Goal: Task Accomplishment & Management: Manage account settings

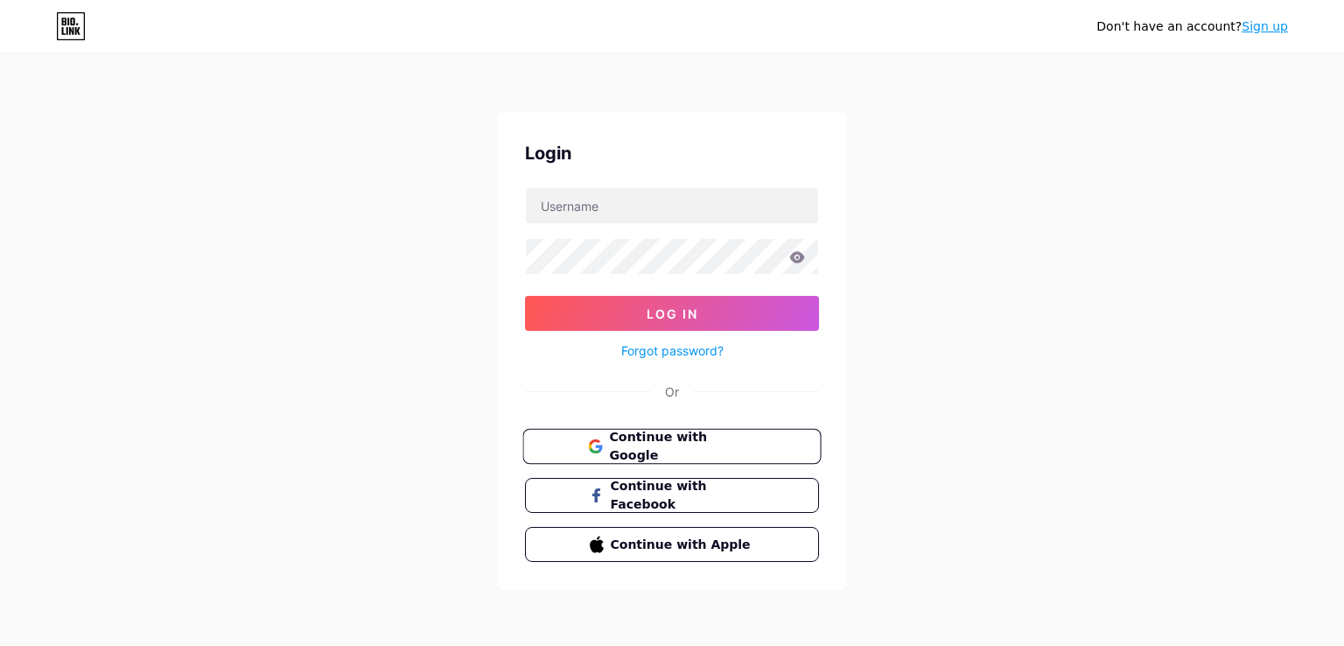
click at [658, 459] on button "Continue with Google" at bounding box center [671, 447] width 298 height 36
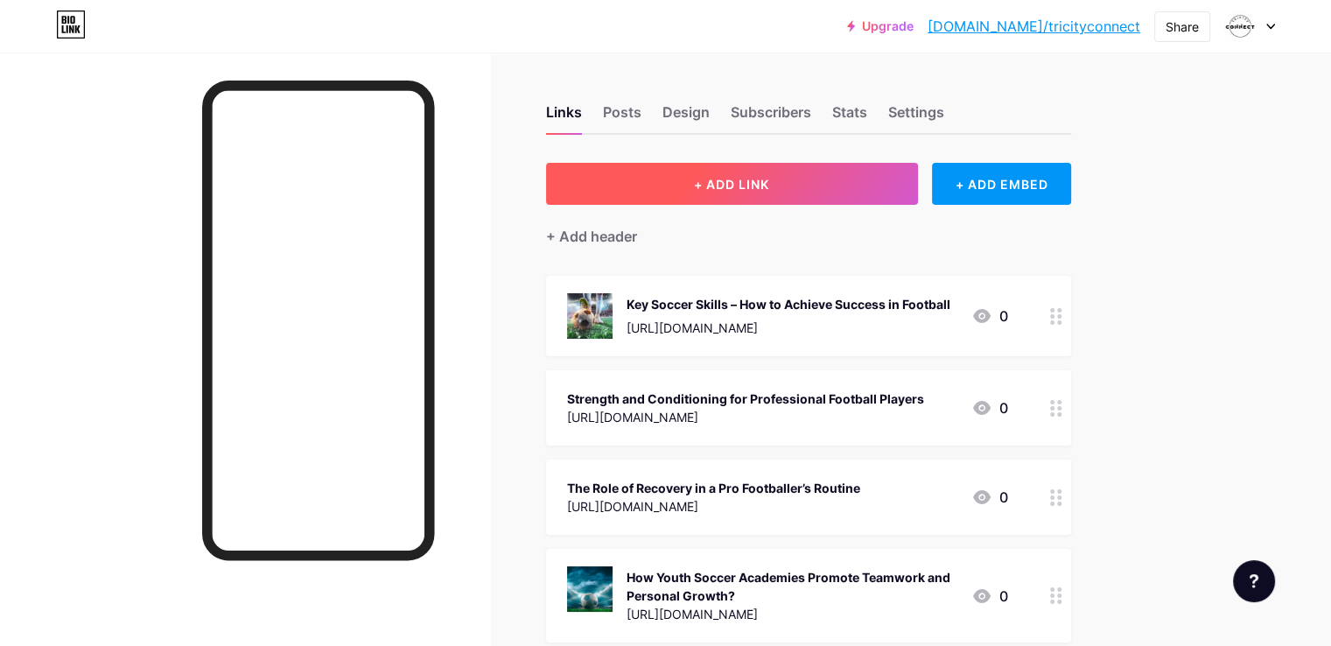
click at [852, 185] on button "+ ADD LINK" at bounding box center [732, 184] width 372 height 42
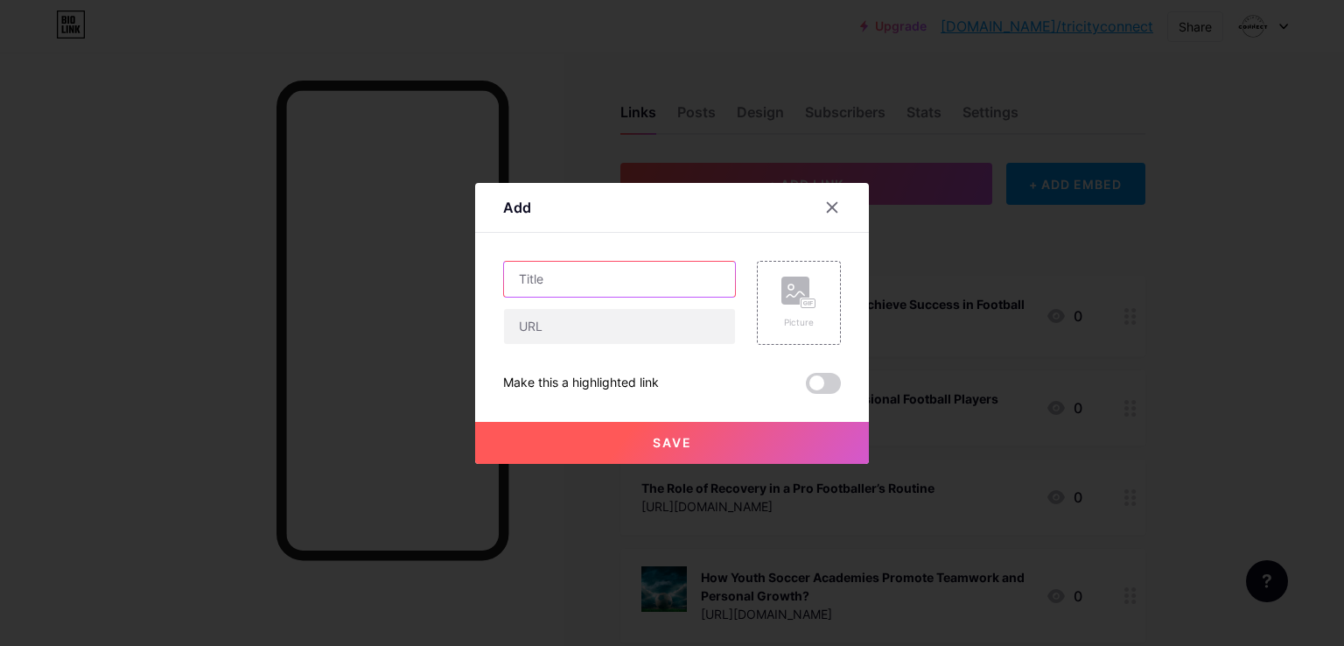
click at [590, 263] on input "text" at bounding box center [619, 279] width 231 height 35
paste input "Top Training Techniques Used by Leading Football Academies"
type input "Top Training Techniques Used by Leading Football Academies"
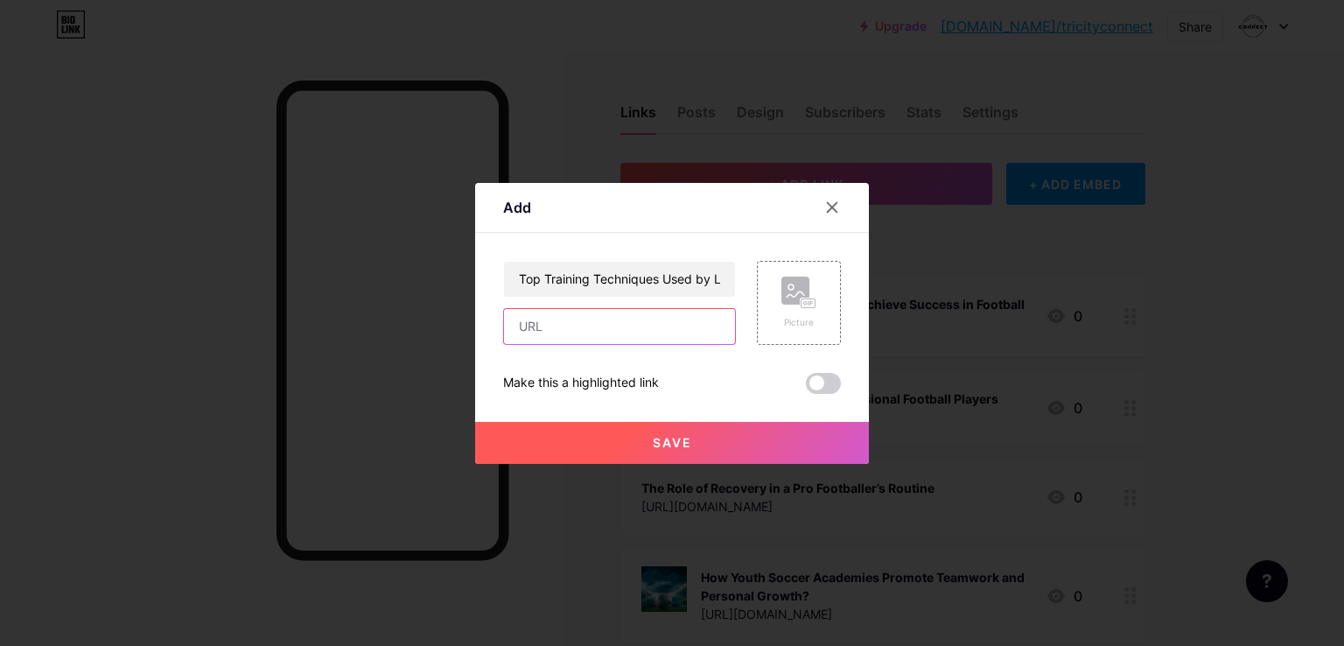
click at [573, 317] on input "text" at bounding box center [619, 326] width 231 height 35
paste input "[URL][DOMAIN_NAME]"
type input "[URL][DOMAIN_NAME]"
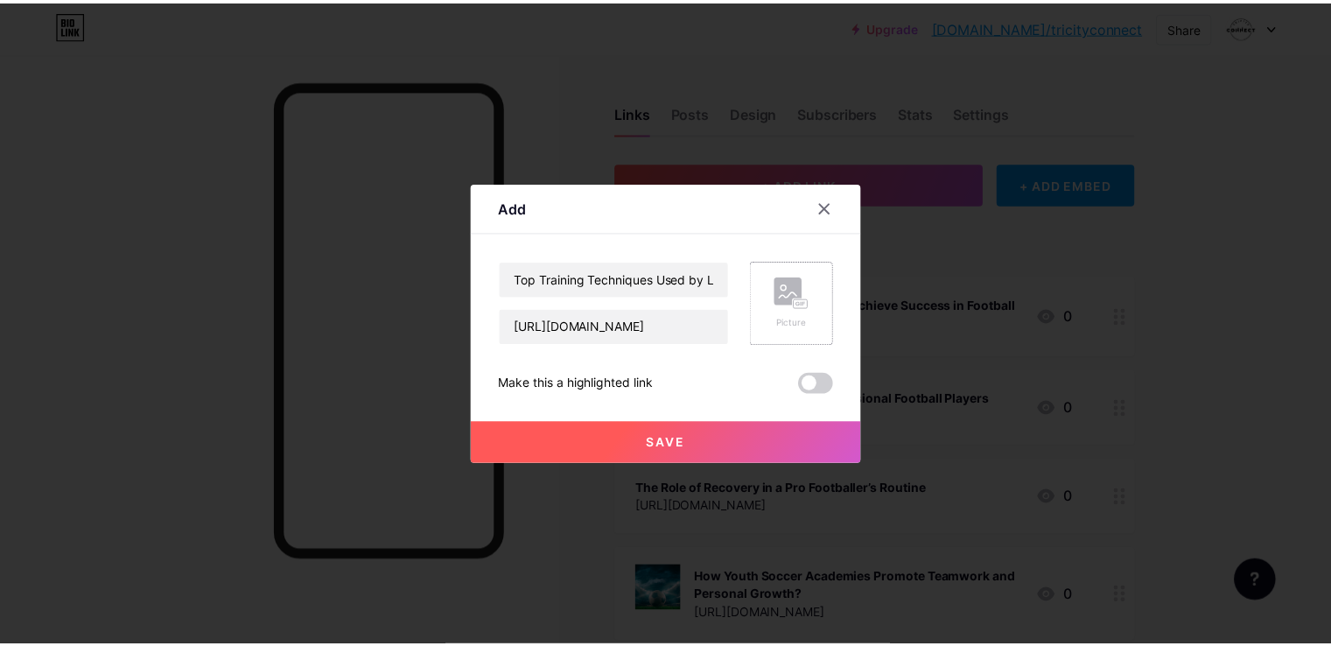
scroll to position [0, 0]
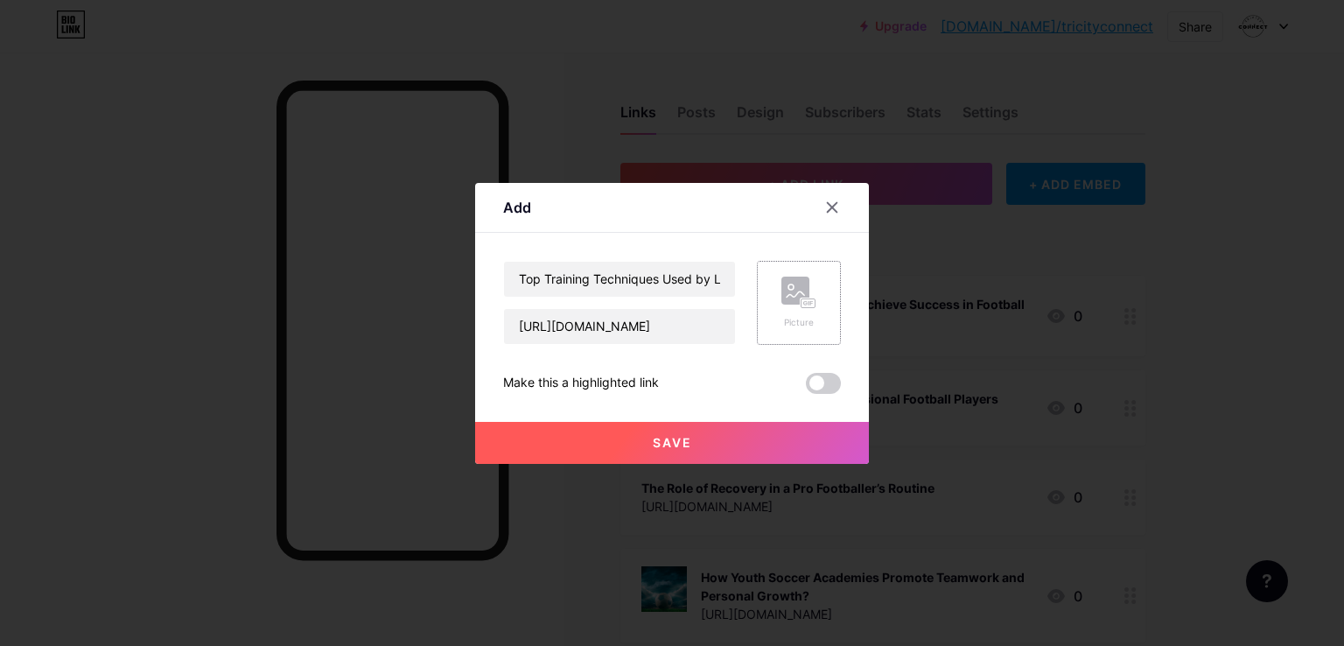
click at [790, 311] on div "Picture" at bounding box center [798, 302] width 35 height 52
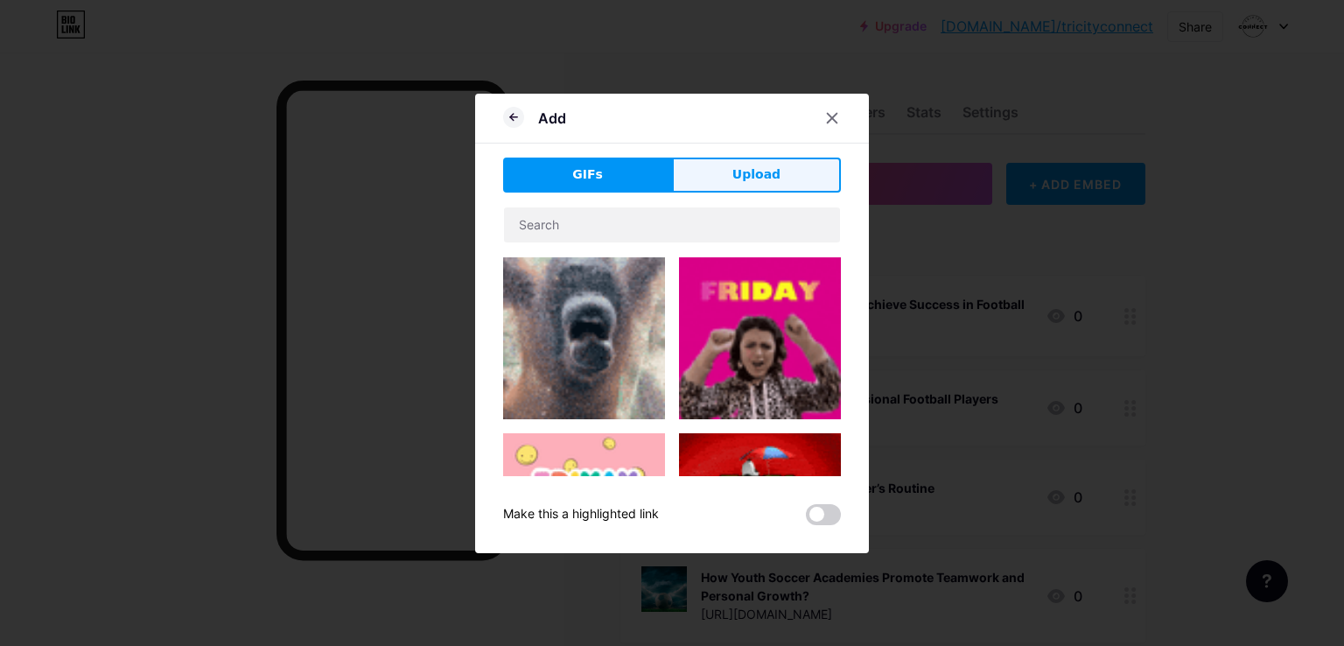
click at [709, 172] on button "Upload" at bounding box center [756, 174] width 169 height 35
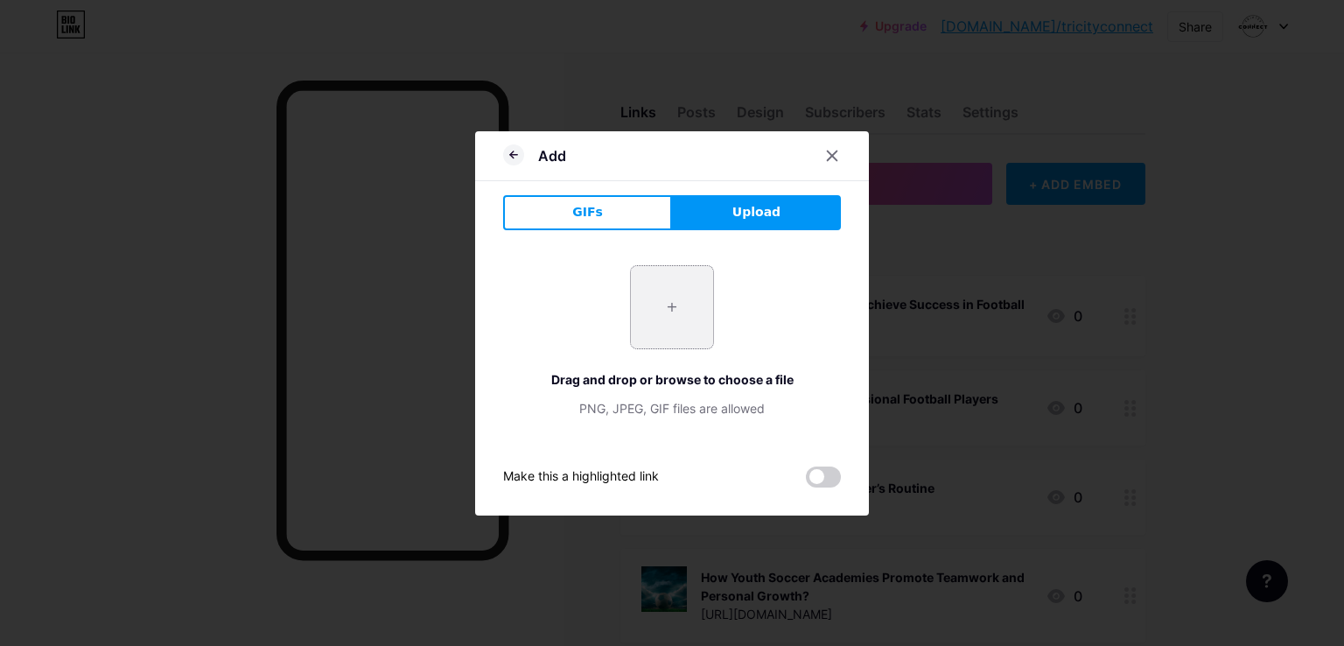
click at [668, 298] on input "file" at bounding box center [672, 307] width 82 height 82
type input "C:\fakepath\full-shot-couch-training-kids.jpg"
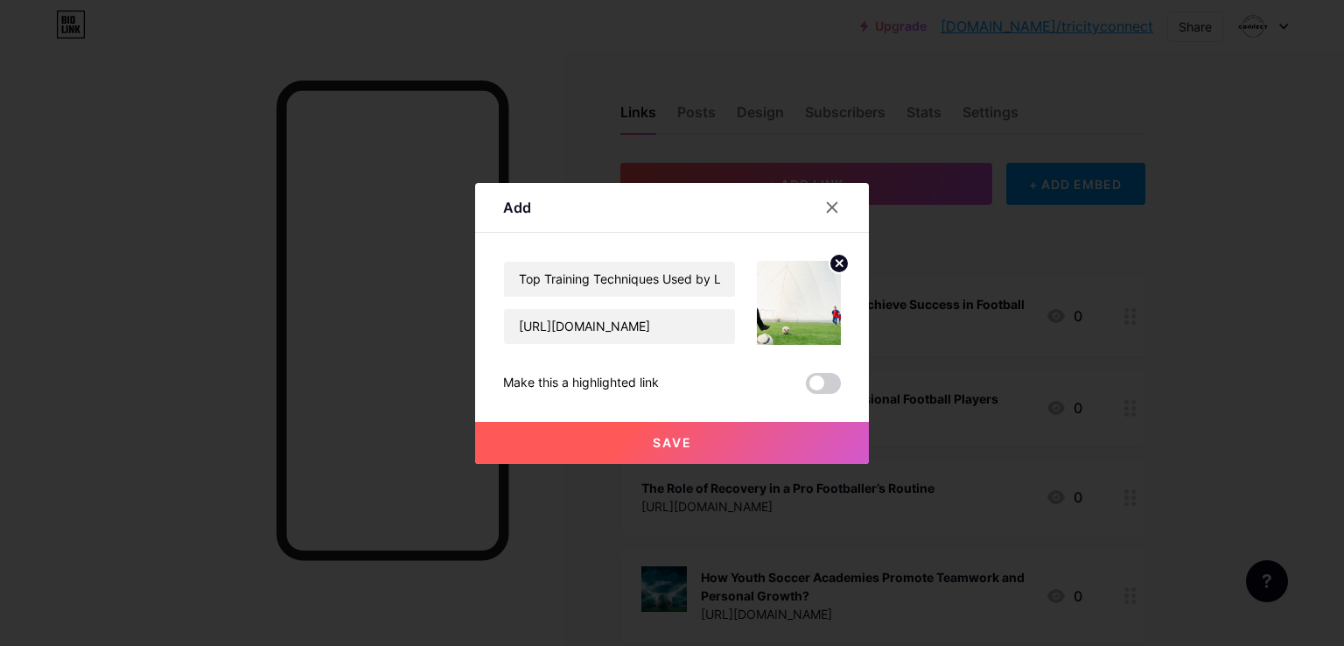
click at [728, 432] on button "Save" at bounding box center [672, 443] width 394 height 42
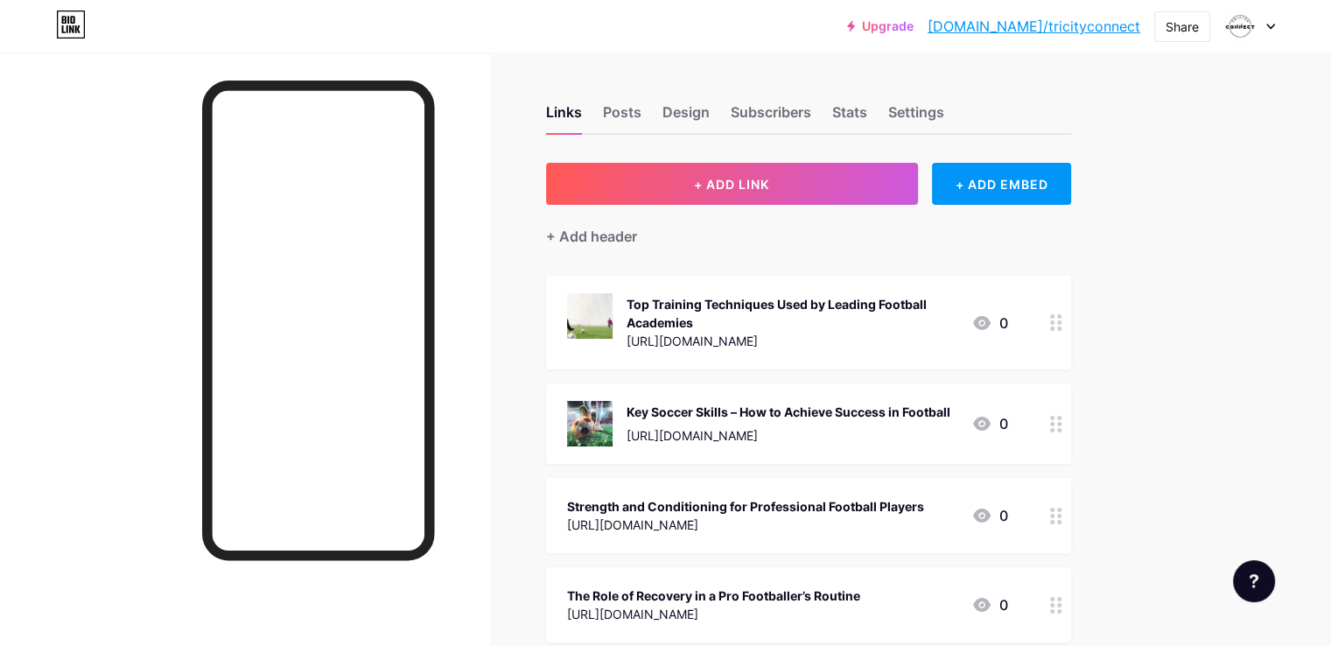
click at [1086, 22] on link "[DOMAIN_NAME]/tricityconnect" at bounding box center [1033, 26] width 213 height 21
